Goal: Task Accomplishment & Management: Manage account settings

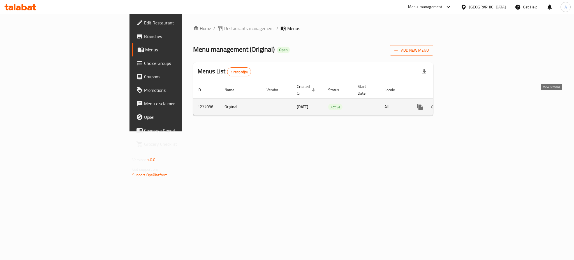
click at [463, 104] on icon "enhanced table" at bounding box center [460, 106] width 5 height 5
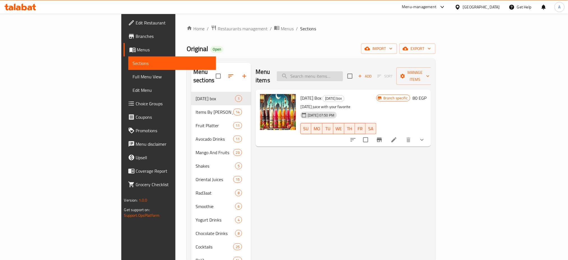
click at [343, 74] on input "search" at bounding box center [310, 76] width 66 height 10
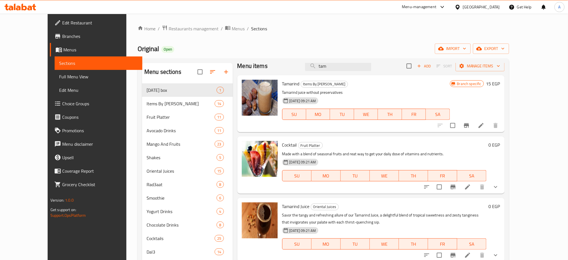
scroll to position [78, 0]
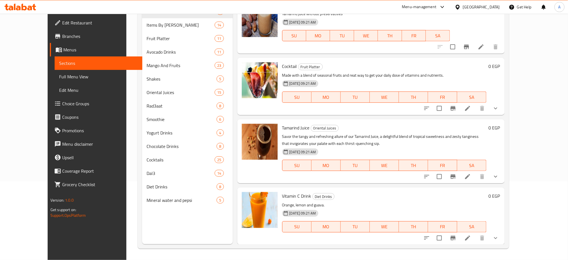
type input "tam"
click at [503, 174] on button "show more" at bounding box center [495, 176] width 13 height 13
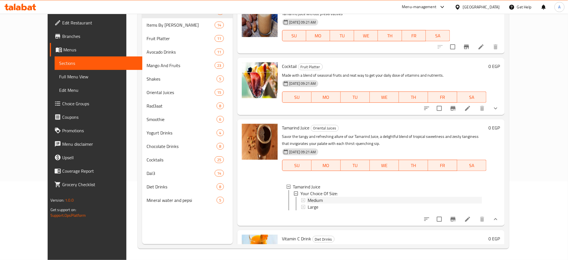
click at [309, 199] on span "Medium" at bounding box center [315, 199] width 15 height 7
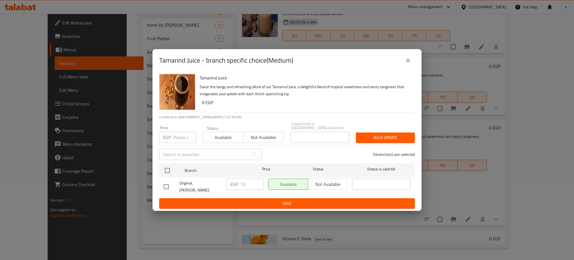
click at [465, 212] on div "Tamarind Juice - branch specific choice(Medium) Tamarind Juice Savor the tangy …" at bounding box center [287, 130] width 574 height 260
click at [512, 227] on div "Tamarind Juice - branch specific choice(Medium) Tamarind Juice Savor the tangy …" at bounding box center [287, 130] width 574 height 260
click at [409, 64] on icon "close" at bounding box center [408, 60] width 7 height 7
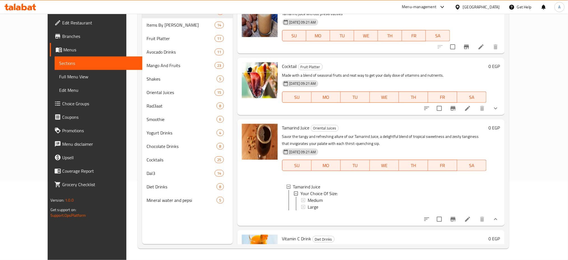
click at [471, 222] on icon at bounding box center [467, 219] width 7 height 7
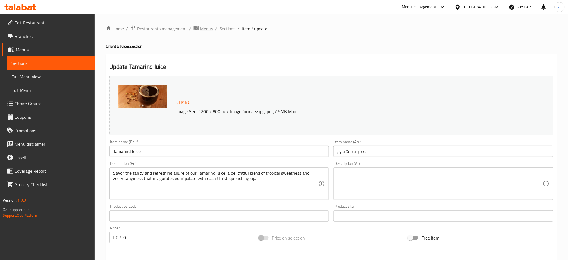
scroll to position [0, 0]
click at [227, 26] on span "Sections" at bounding box center [227, 28] width 16 height 7
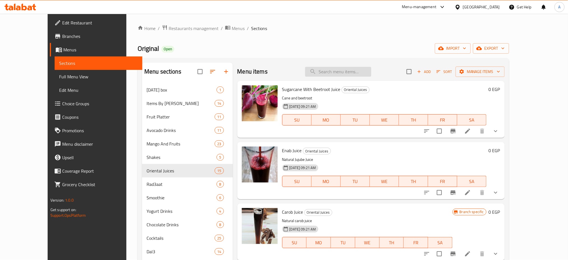
click at [362, 71] on input "search" at bounding box center [338, 72] width 66 height 10
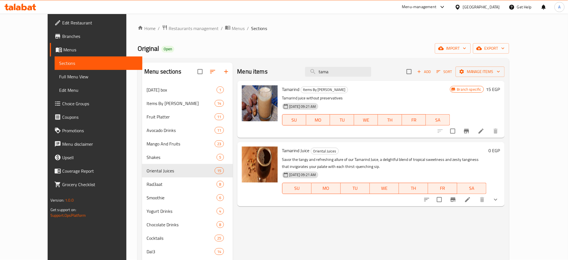
type input "tama"
click at [499, 199] on icon "show more" at bounding box center [495, 199] width 7 height 7
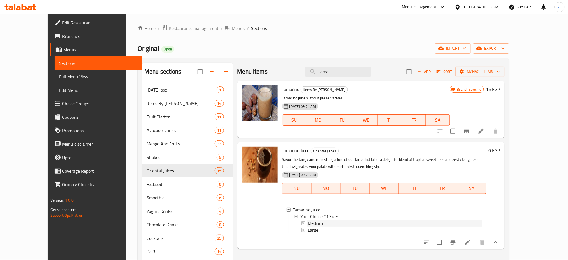
click at [312, 223] on div "Medium" at bounding box center [395, 222] width 175 height 7
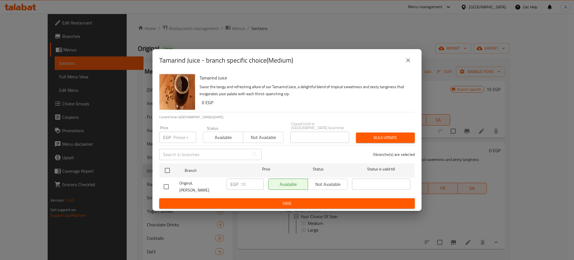
click at [180, 136] on input "number" at bounding box center [184, 136] width 23 height 11
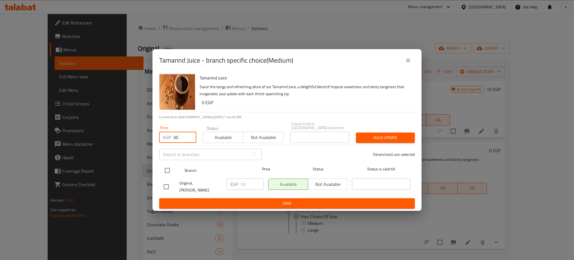
type input "30"
click at [169, 168] on input "checkbox" at bounding box center [167, 170] width 12 height 12
checkbox input "true"
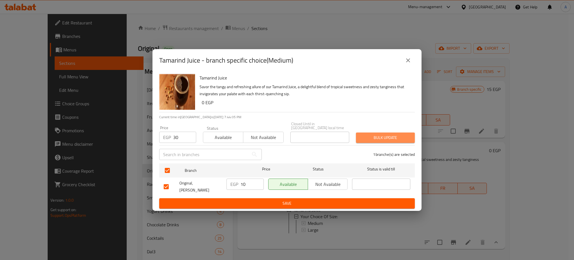
click at [378, 134] on span "Bulk update" at bounding box center [385, 137] width 50 height 7
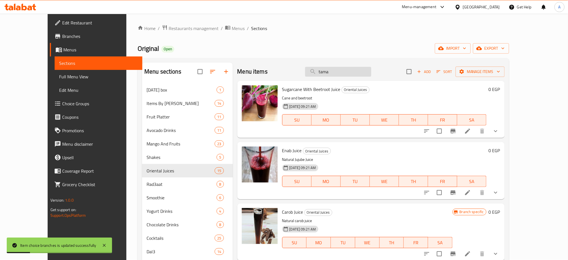
click at [361, 68] on input "tama" at bounding box center [338, 72] width 66 height 10
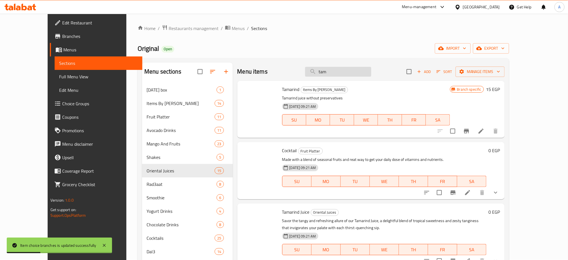
type input "tama"
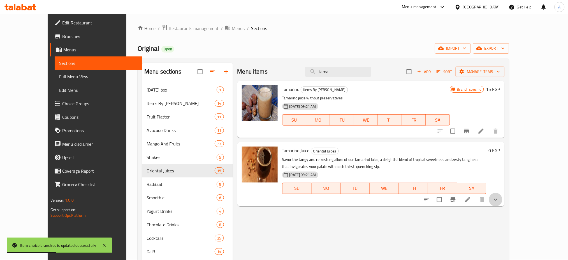
click at [499, 196] on icon "show more" at bounding box center [495, 199] width 7 height 7
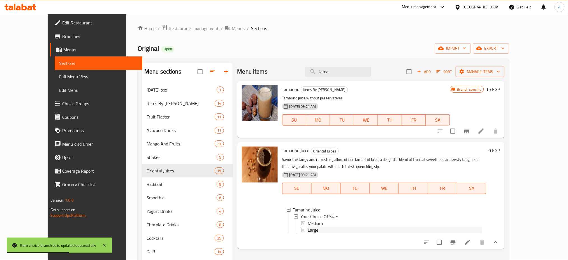
click at [308, 227] on div "Large" at bounding box center [395, 229] width 175 height 7
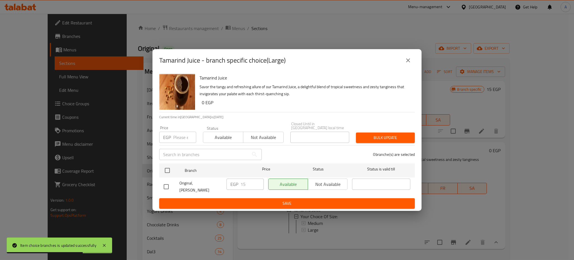
click at [182, 139] on input "number" at bounding box center [184, 136] width 23 height 11
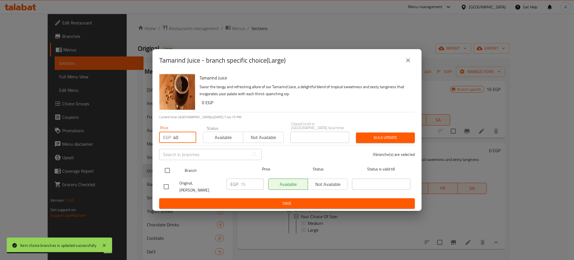
type input "40"
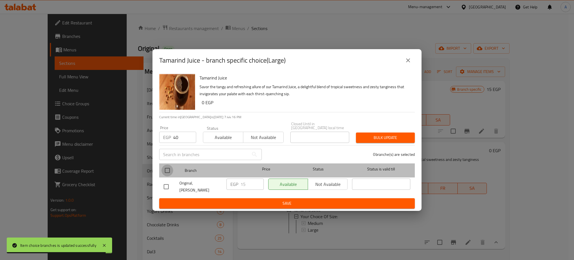
click at [168, 172] on input "checkbox" at bounding box center [167, 170] width 12 height 12
checkbox input "true"
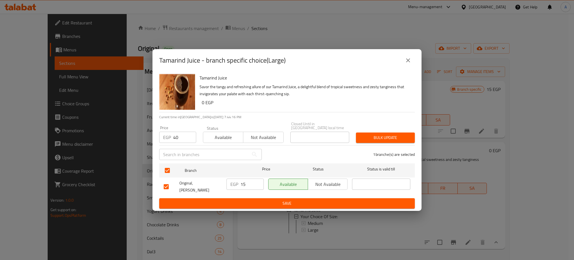
click at [398, 136] on span "Bulk update" at bounding box center [385, 137] width 50 height 7
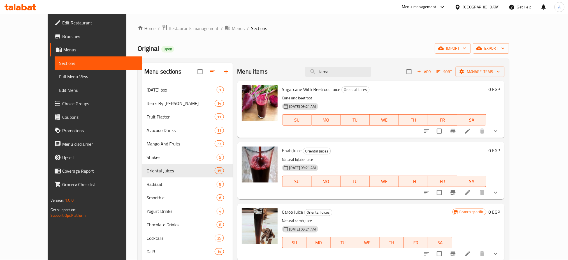
click at [508, 27] on ol "Home / Restaurants management / Menus / Sections" at bounding box center [324, 28] width 372 height 7
click at [418, 54] on div "Home / Restaurants management / Menus / Sections Original Open import export Me…" at bounding box center [324, 176] width 372 height 302
click at [270, 39] on div "Home / Restaurants management / Menus / Sections Original Open import export Me…" at bounding box center [324, 176] width 372 height 302
click at [243, 41] on div "Home / Restaurants management / Menus / Sections Original Open import export Me…" at bounding box center [324, 176] width 372 height 302
click at [169, 27] on span "Restaurants management" at bounding box center [194, 28] width 50 height 7
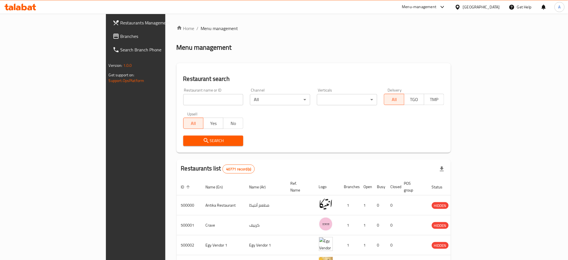
click at [121, 22] on span "Restaurants Management" at bounding box center [159, 22] width 76 height 7
